Goal: Information Seeking & Learning: Check status

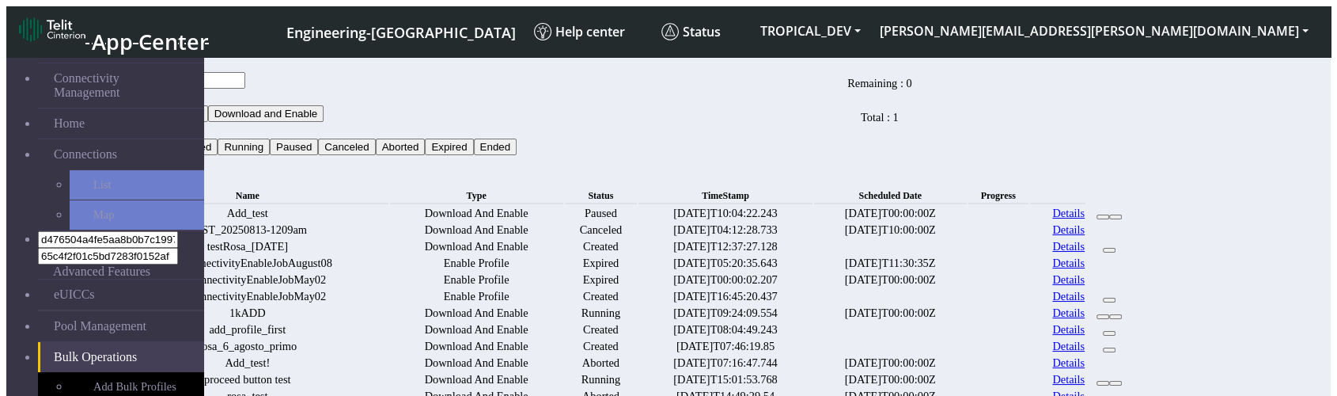
click at [967, 237] on date "[DATE]T10:00:00Z" at bounding box center [890, 229] width 153 height 15
click at [967, 210] on date "[DATE]T00:00:00Z" at bounding box center [890, 213] width 153 height 15
click at [959, 237] on date "[DATE]T10:00:00Z" at bounding box center [890, 229] width 153 height 15
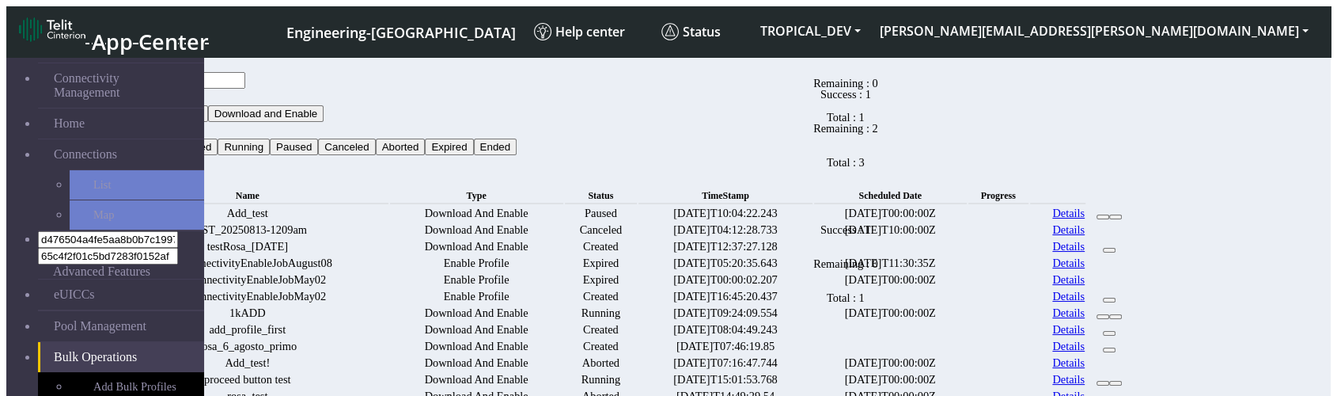
click at [895, 254] on date at bounding box center [890, 246] width 153 height 15
click at [906, 237] on date "[DATE]T10:00:00Z" at bounding box center [890, 229] width 153 height 15
click at [637, 271] on td "Expired" at bounding box center [601, 263] width 72 height 15
click at [922, 237] on date "[DATE]T10:00:00Z" at bounding box center [890, 229] width 153 height 15
click at [1133, 172] on div "Bulk Operations" at bounding box center [619, 179] width 1028 height 14
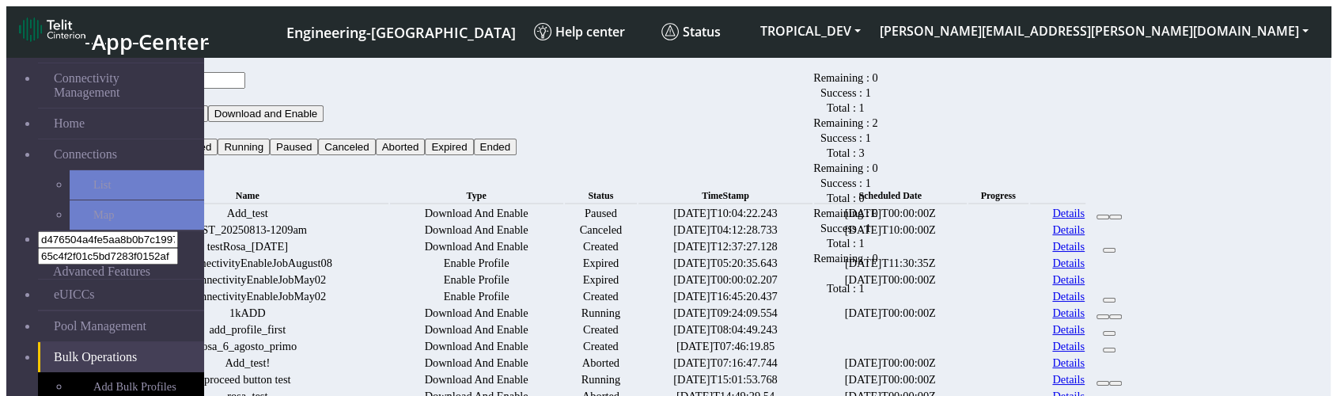
click at [1133, 172] on div "Bulk Operations" at bounding box center [619, 179] width 1028 height 14
click at [1131, 271] on td at bounding box center [1109, 263] width 44 height 15
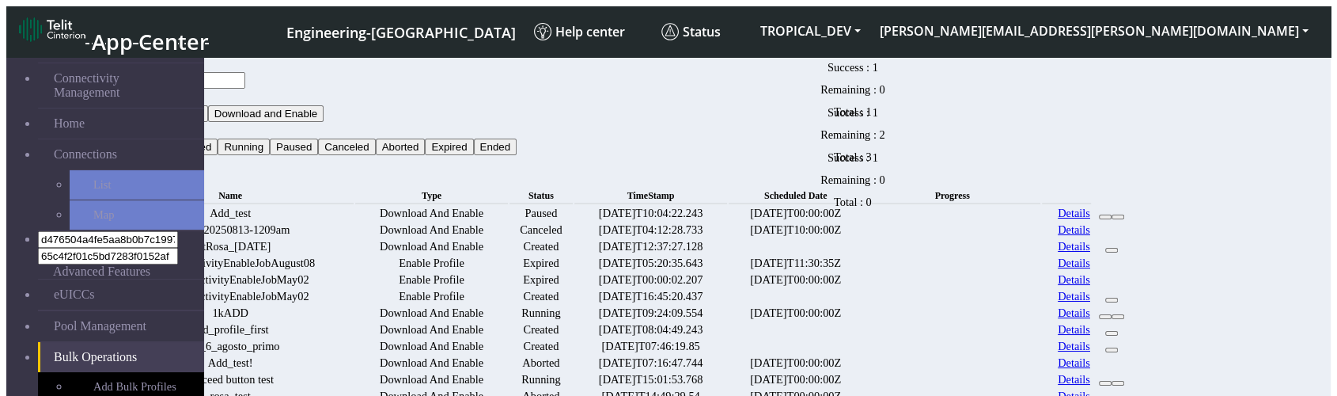
click at [862, 254] on date at bounding box center [796, 246] width 134 height 15
click at [698, 187] on th "TimeStamp" at bounding box center [650, 195] width 153 height 17
click at [862, 237] on date "[DATE]T10:00:00Z" at bounding box center [796, 229] width 134 height 15
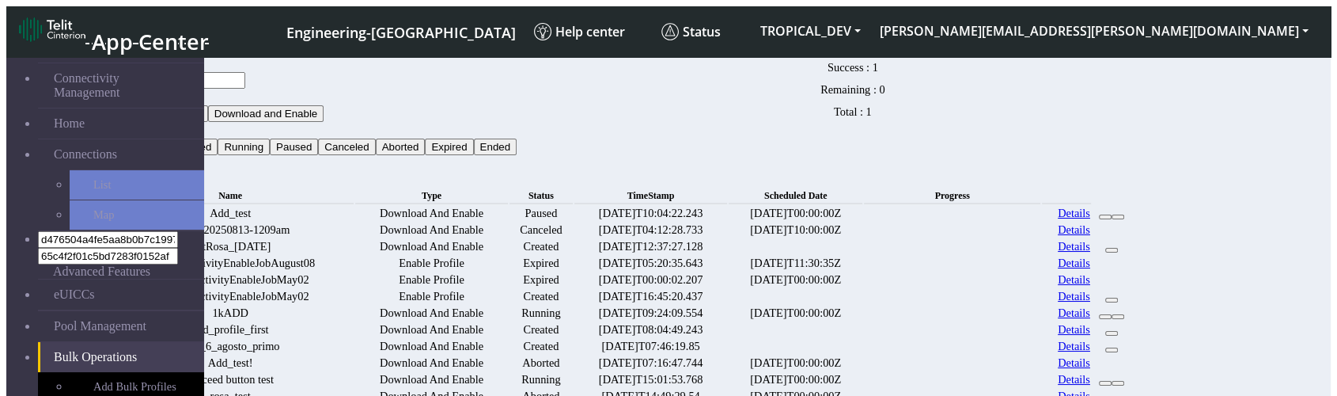
click at [862, 254] on date at bounding box center [796, 246] width 134 height 15
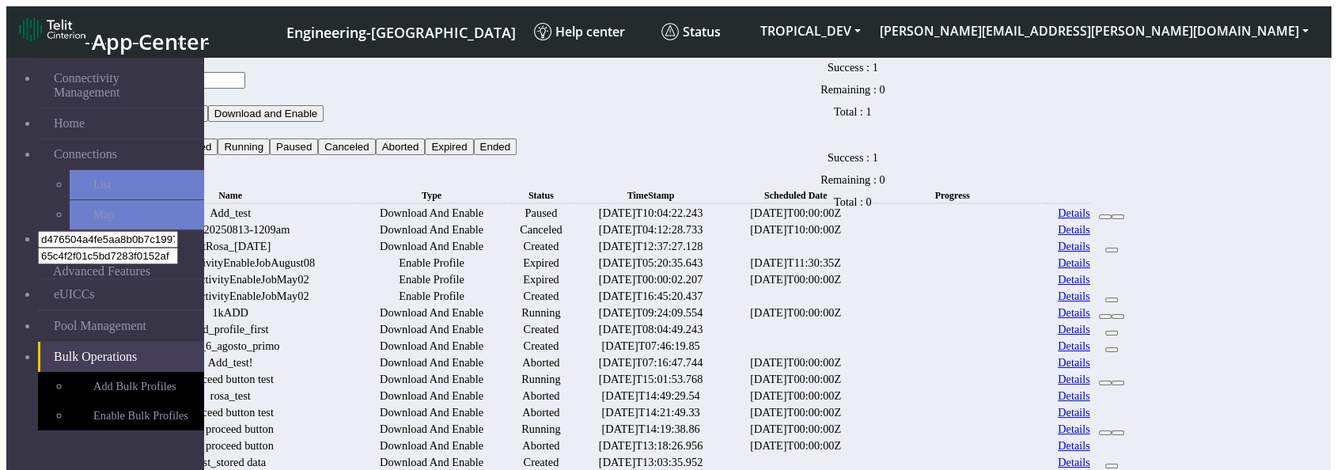
click at [827, 190] on small "Scheduled Date" at bounding box center [795, 195] width 63 height 11
click at [862, 206] on date "[DATE]T00:00:00Z" at bounding box center [796, 213] width 134 height 15
click at [862, 287] on date "[DATE]T00:00:00Z" at bounding box center [796, 279] width 134 height 15
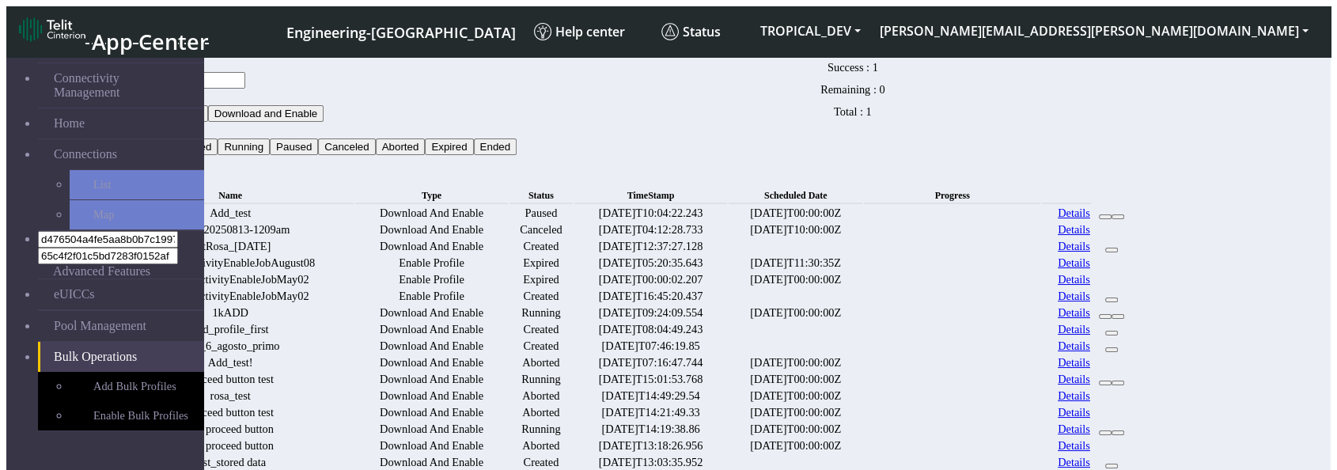
click at [862, 206] on date "[DATE]T00:00:00Z" at bounding box center [796, 213] width 134 height 15
click at [862, 236] on date "[DATE]T10:00:00Z" at bounding box center [796, 229] width 134 height 15
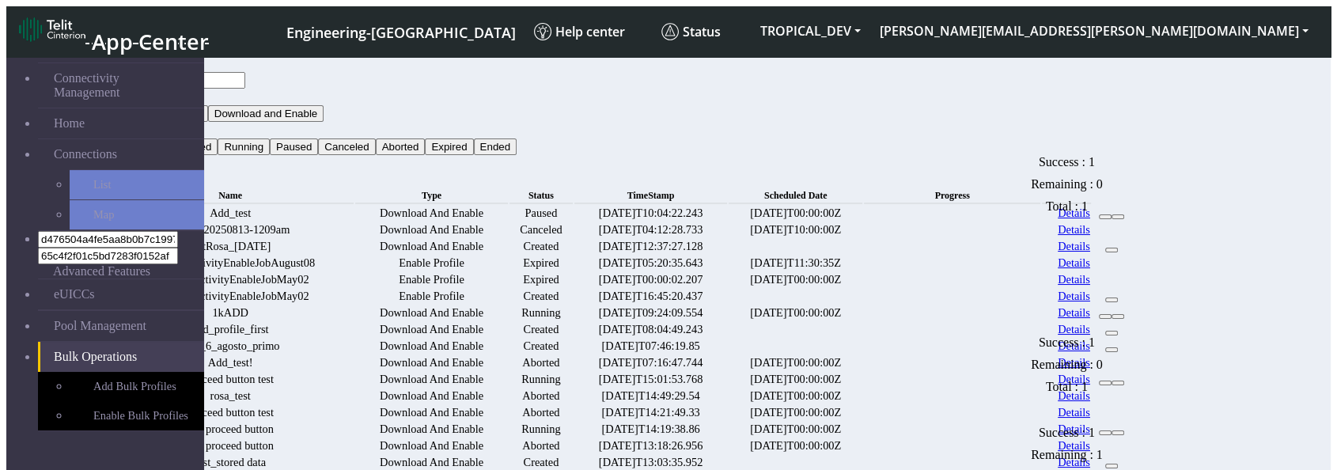
click at [862, 254] on date at bounding box center [796, 246] width 134 height 15
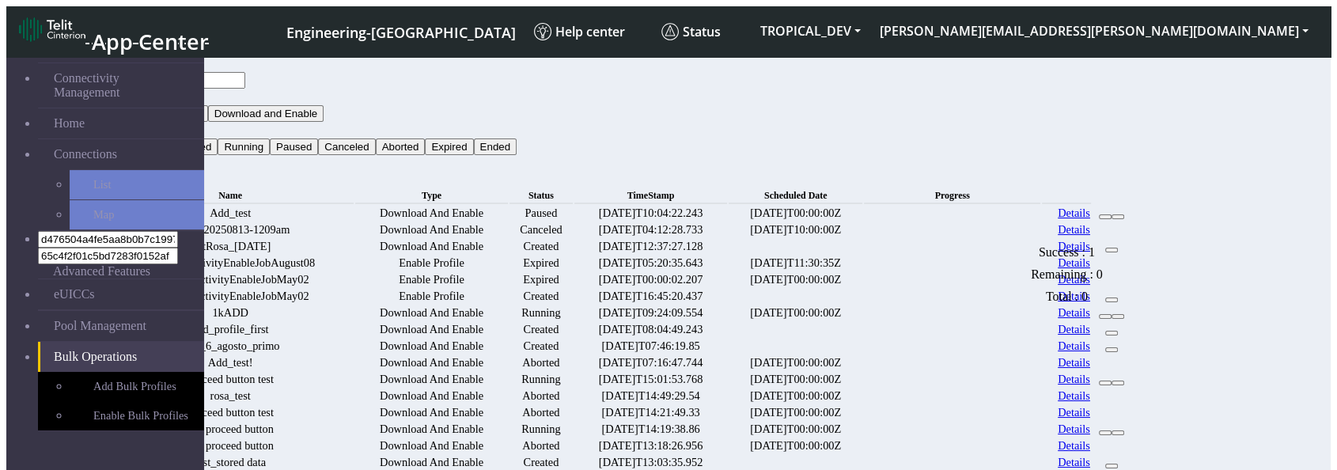
click at [862, 187] on date "Scheduled Date" at bounding box center [796, 195] width 134 height 17
